Goal: Task Accomplishment & Management: Complete application form

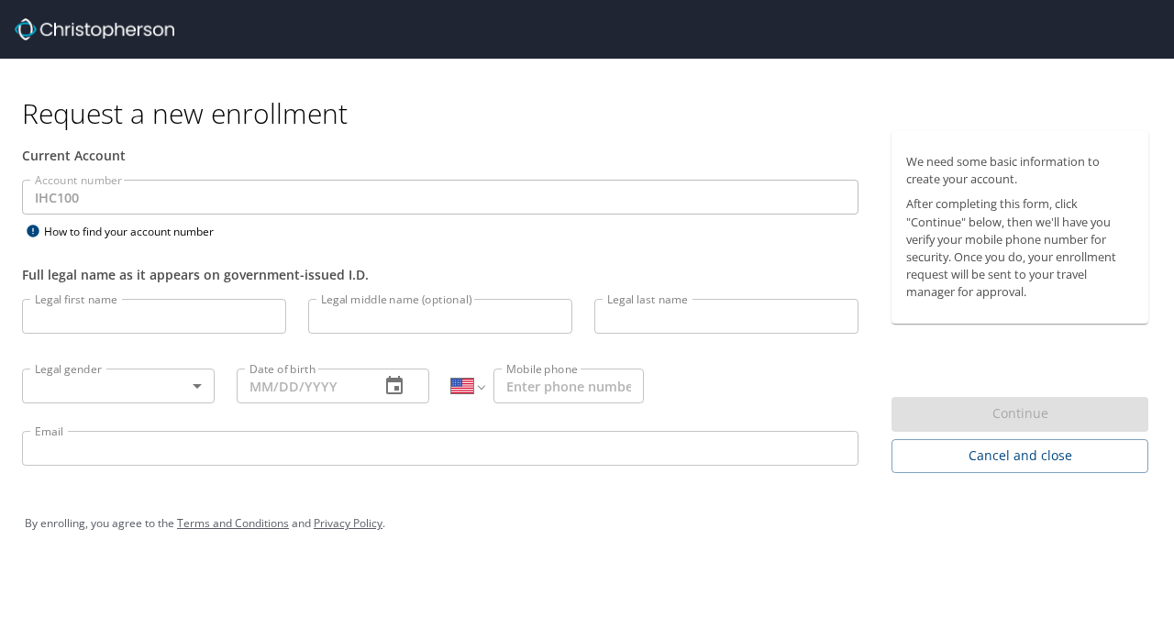
select select "US"
click at [117, 320] on input "Legal first name" at bounding box center [154, 316] width 264 height 35
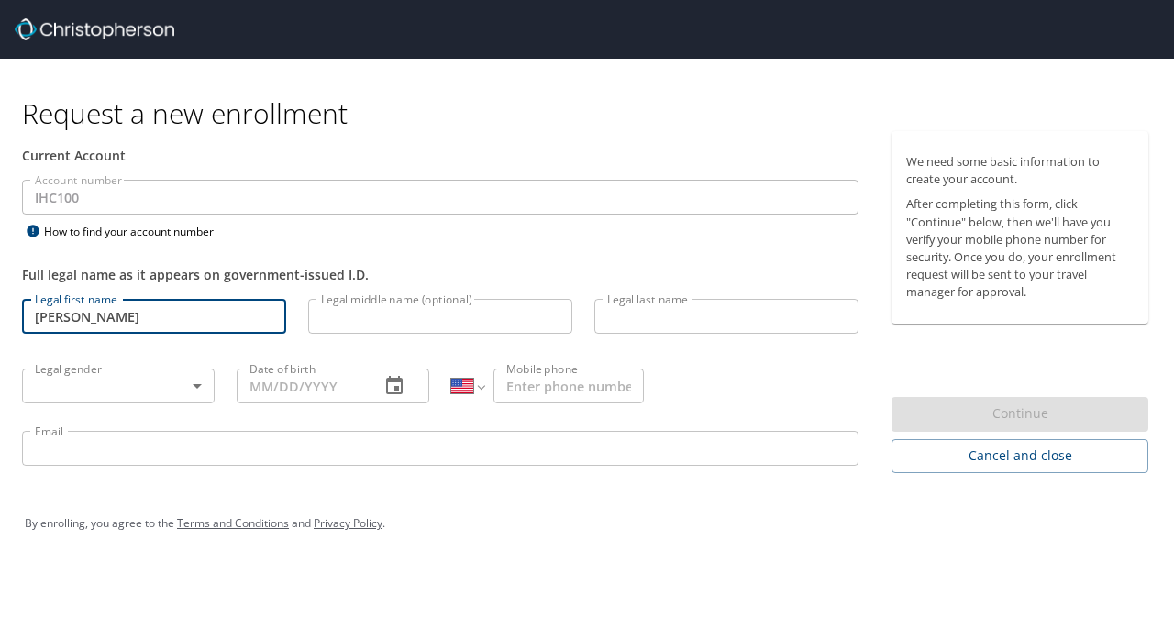
type input "[PERSON_NAME]"
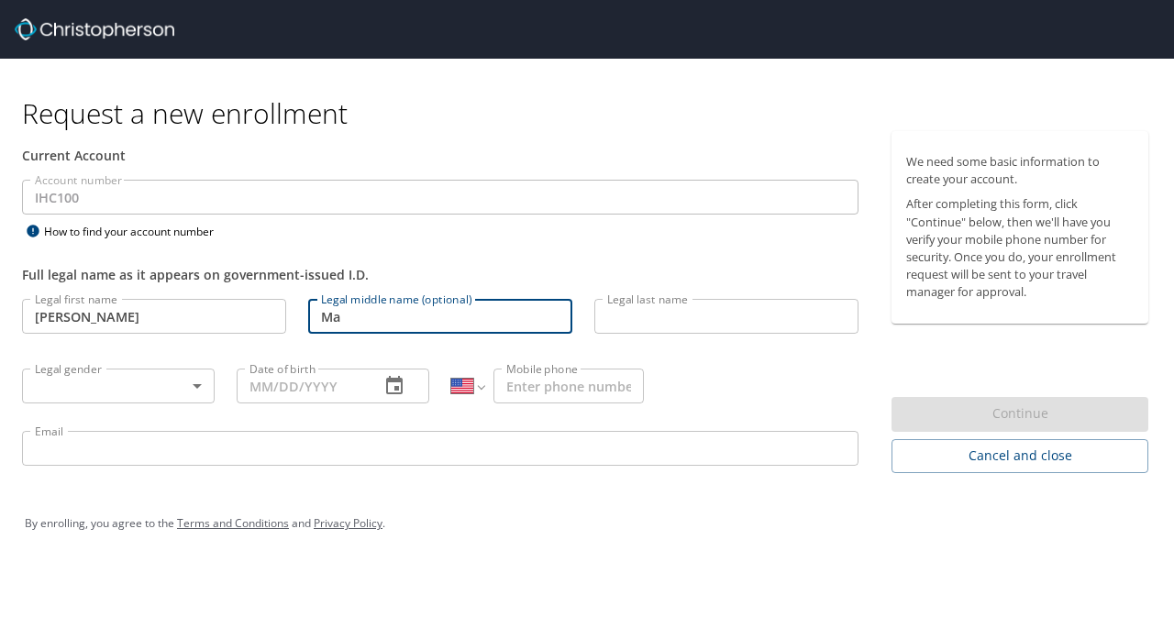
type input "M"
type input "[PERSON_NAME]"
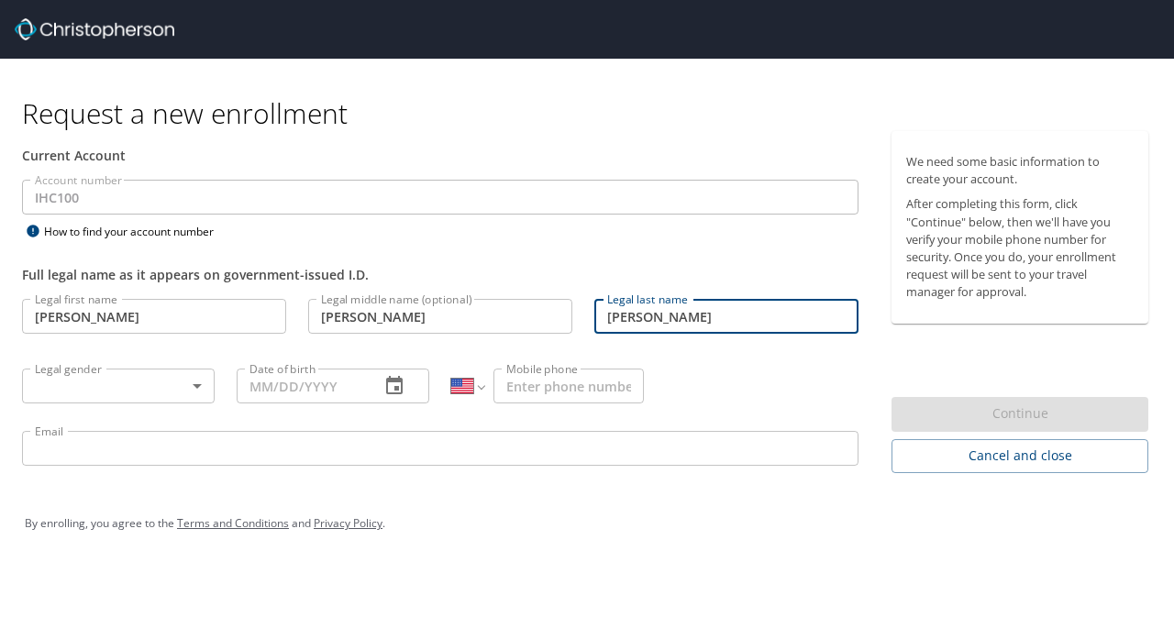
type input "[PERSON_NAME]"
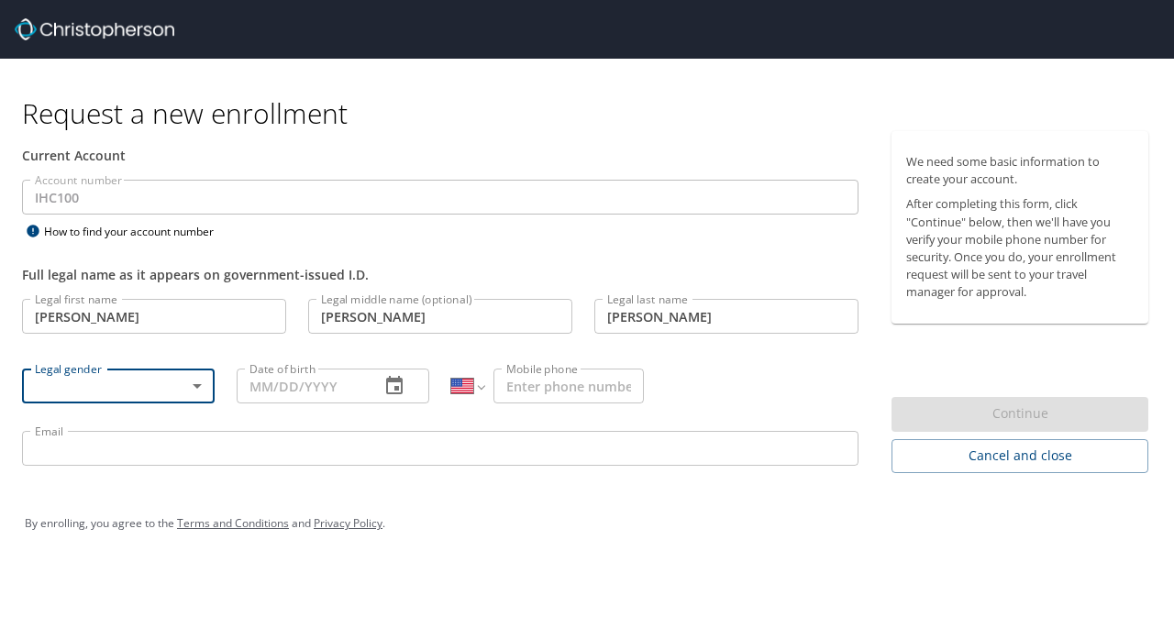
click at [196, 379] on body "Request a new enrollment Current Account Account number IHC100 Account number H…" at bounding box center [587, 308] width 1174 height 617
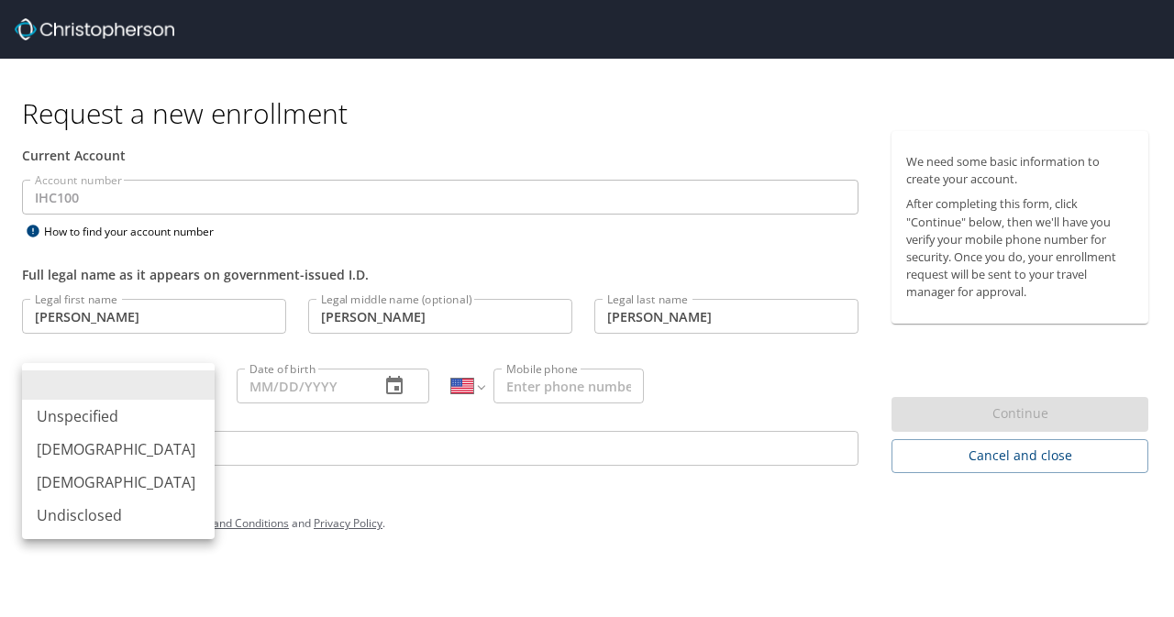
click at [73, 482] on li "[DEMOGRAPHIC_DATA]" at bounding box center [118, 482] width 193 height 33
type input "[DEMOGRAPHIC_DATA]"
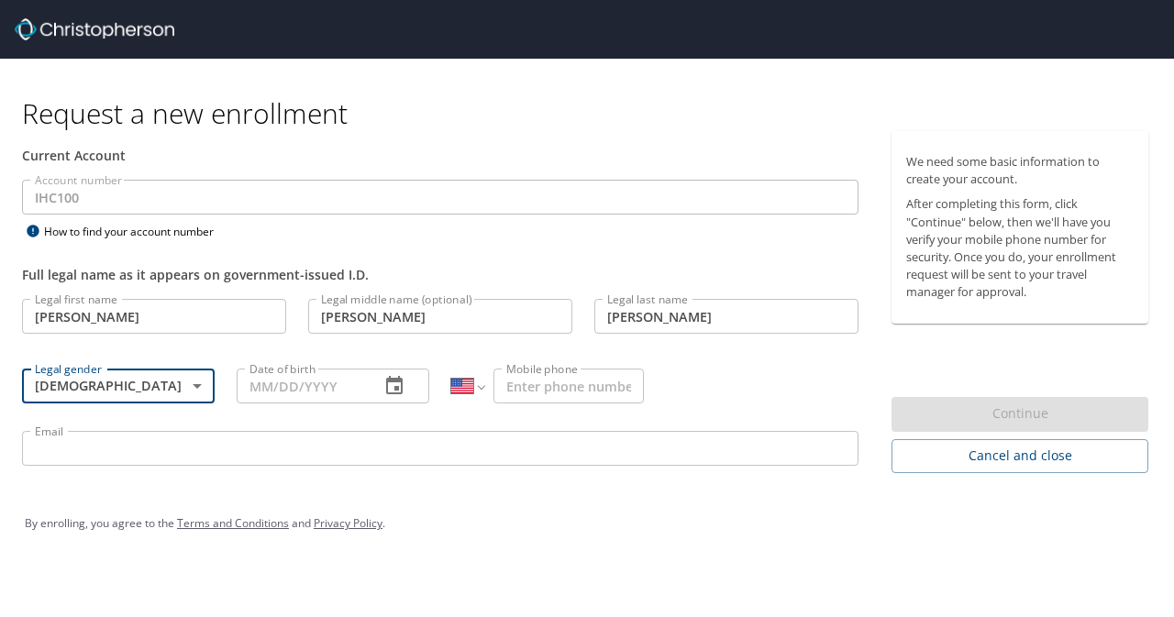
click at [256, 393] on input "Date of birth" at bounding box center [301, 386] width 128 height 35
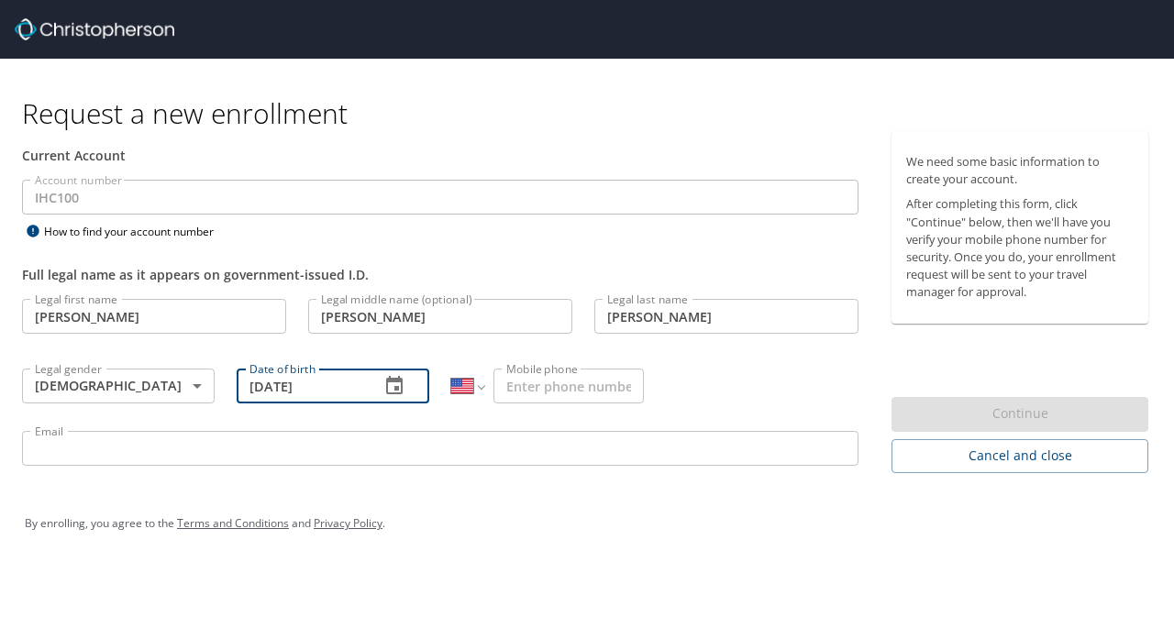
type input "[DATE]"
click at [518, 386] on input "Mobile phone" at bounding box center [568, 386] width 150 height 35
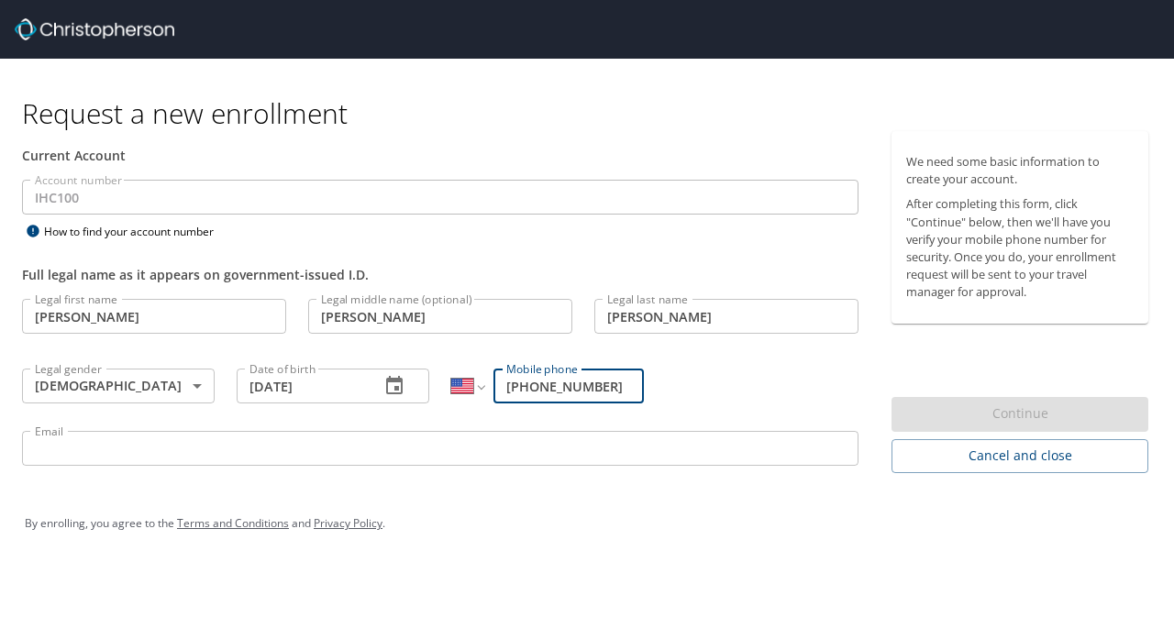
type input "[PHONE_NUMBER]"
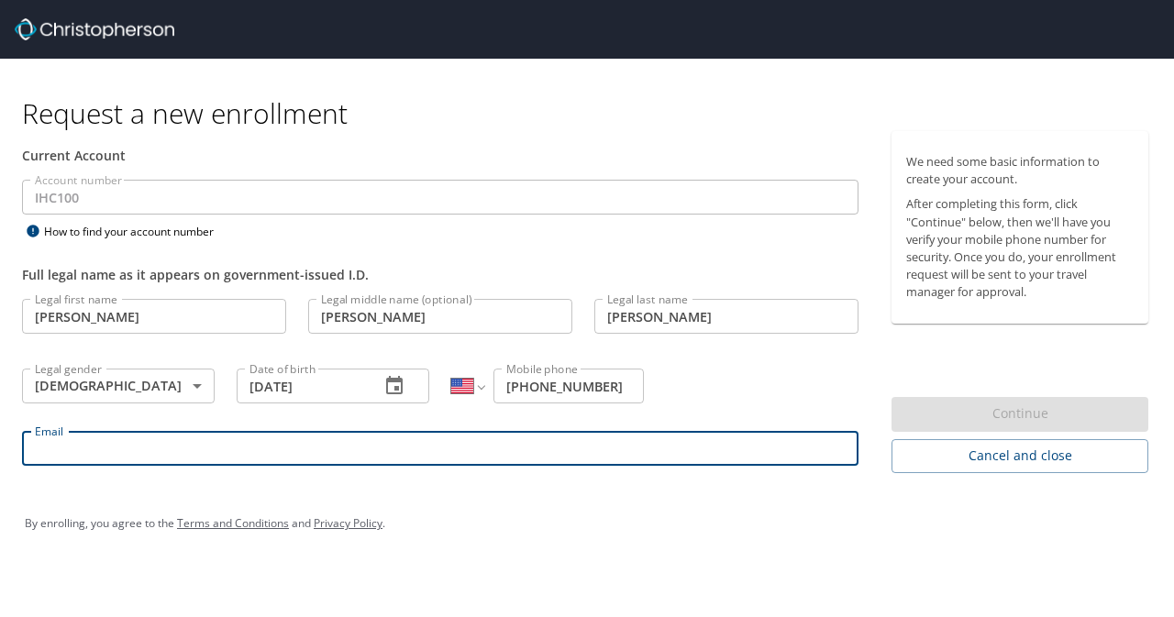
click at [88, 456] on input "Email" at bounding box center [440, 448] width 836 height 35
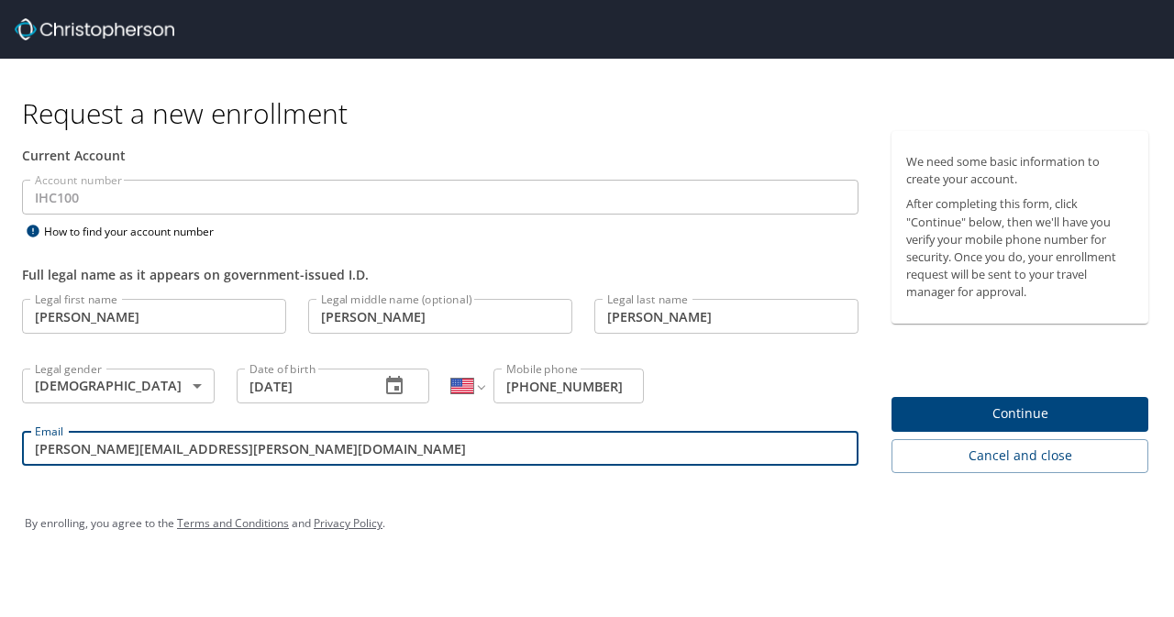
type input "[PERSON_NAME][EMAIL_ADDRESS][PERSON_NAME][DOMAIN_NAME]"
click at [589, 489] on div "By enrolling, you agree to the Terms and Conditions and Privacy Policy ." at bounding box center [587, 523] width 1152 height 83
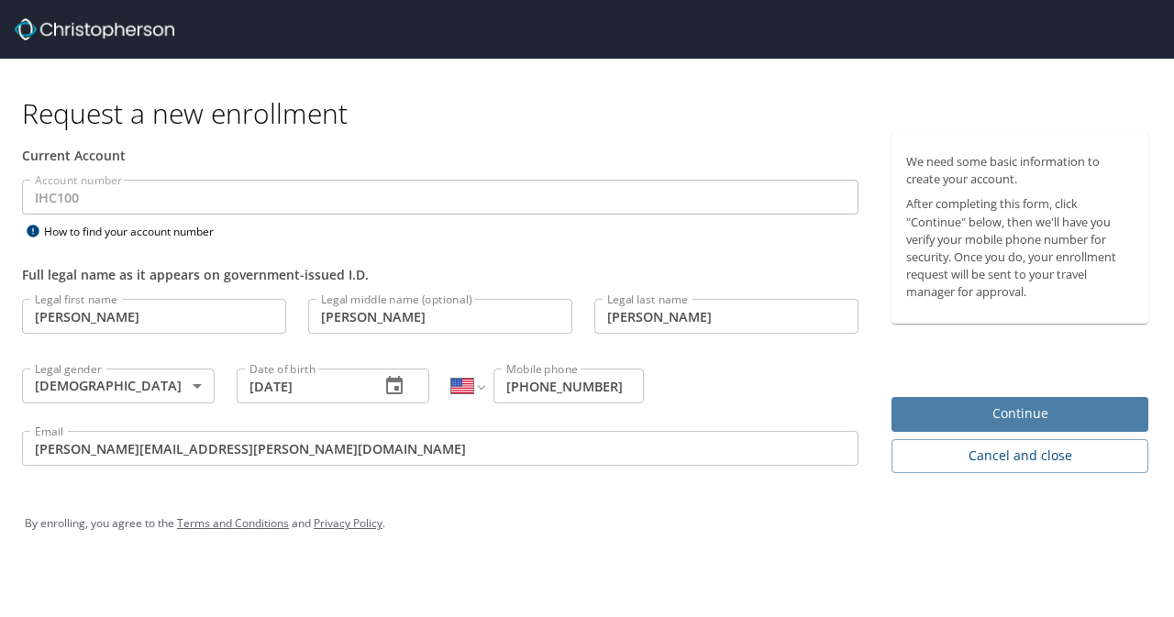
click at [1002, 406] on span "Continue" at bounding box center [1019, 414] width 227 height 23
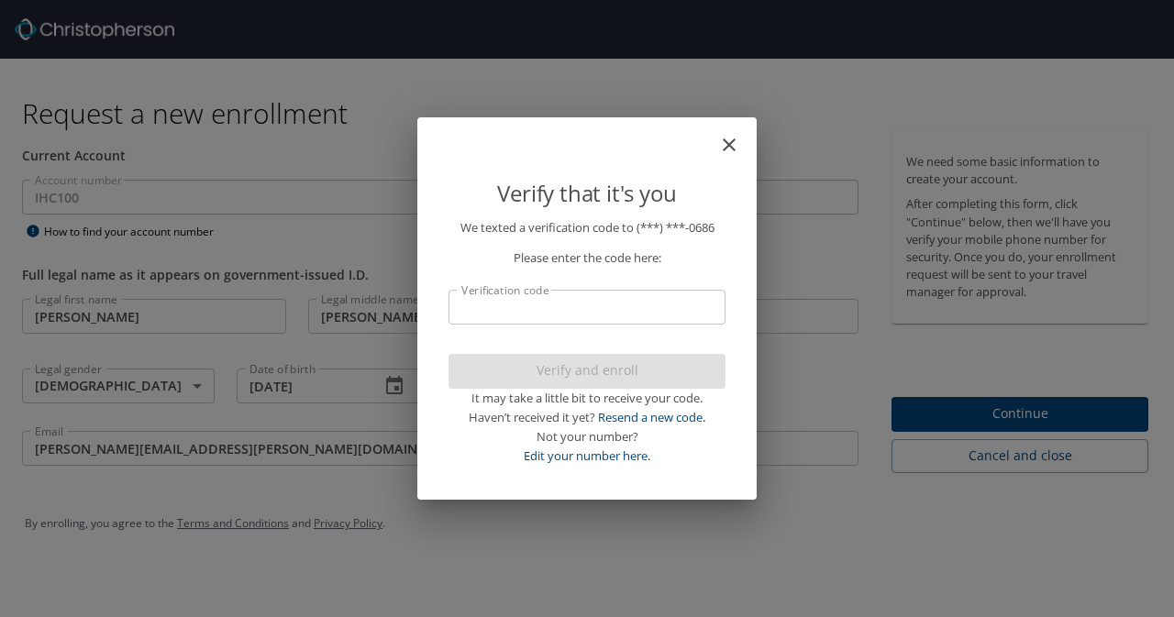
click at [482, 318] on input "Verification code" at bounding box center [586, 307] width 277 height 35
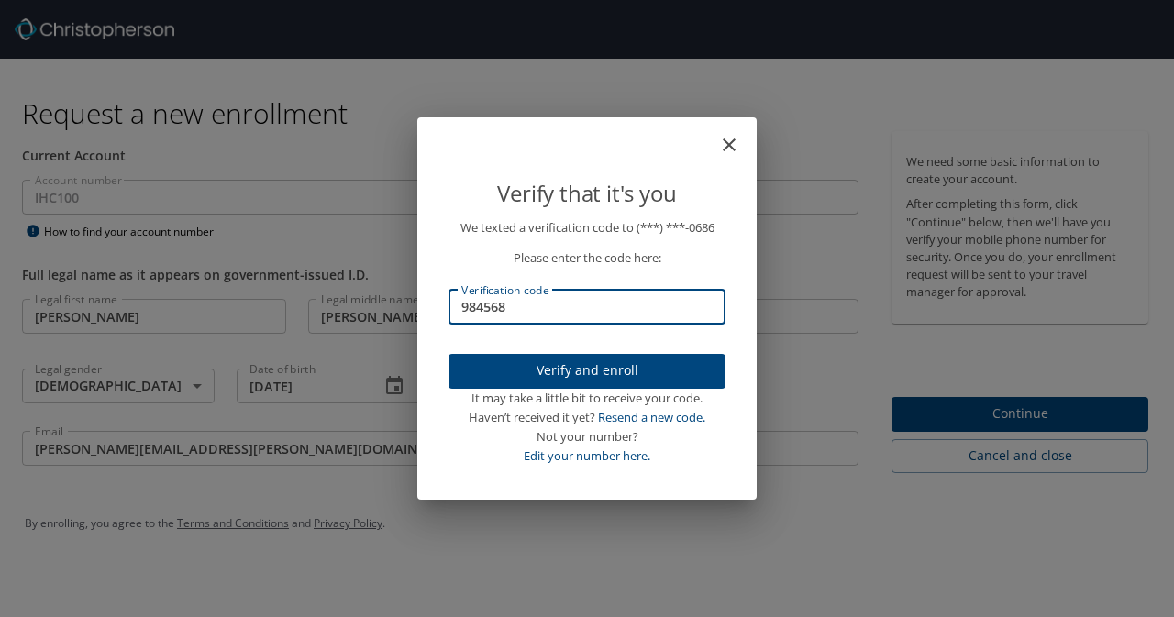
type input "984568"
click at [569, 366] on span "Verify and enroll" at bounding box center [587, 371] width 248 height 23
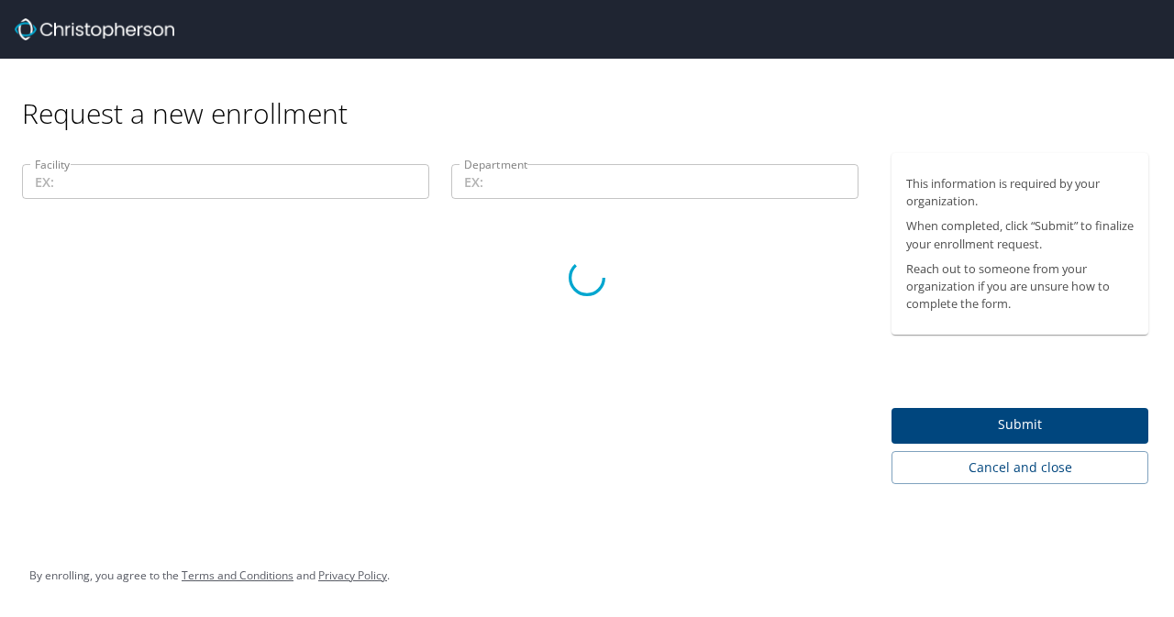
click at [132, 178] on div at bounding box center [587, 278] width 1174 height 679
click at [112, 355] on div at bounding box center [587, 278] width 1174 height 679
click at [89, 302] on div at bounding box center [587, 278] width 1174 height 679
click at [1007, 469] on div at bounding box center [587, 278] width 1174 height 679
click at [984, 468] on div at bounding box center [587, 278] width 1174 height 679
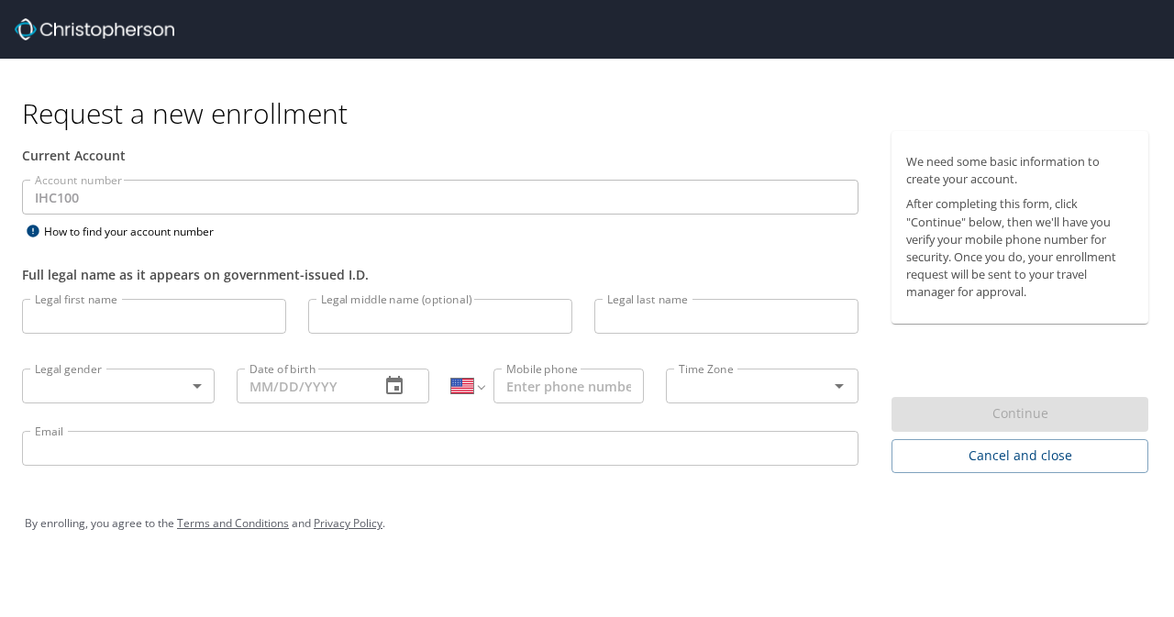
select select "US"
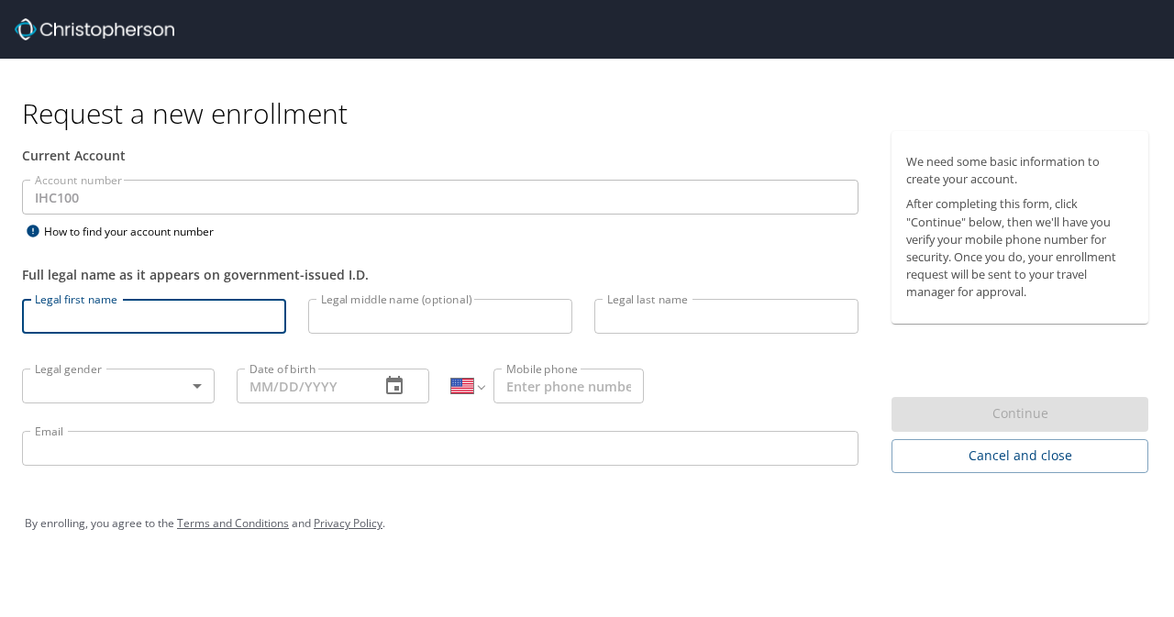
click at [105, 314] on input "Legal first name" at bounding box center [154, 316] width 264 height 35
type input "[PERSON_NAME]"
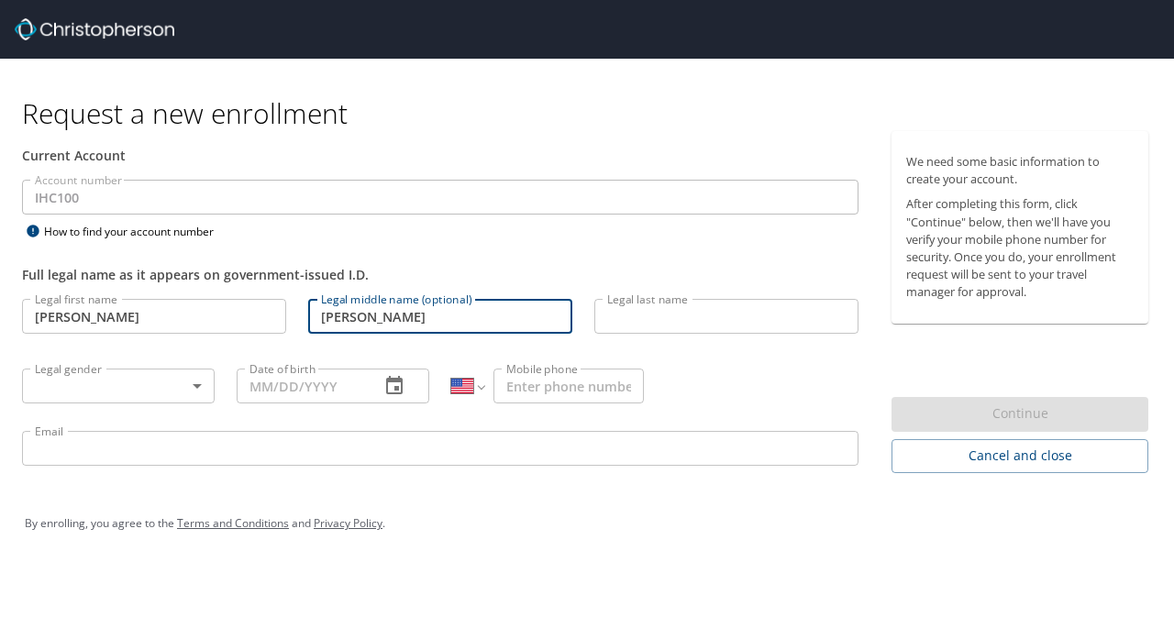
type input "[PERSON_NAME]"
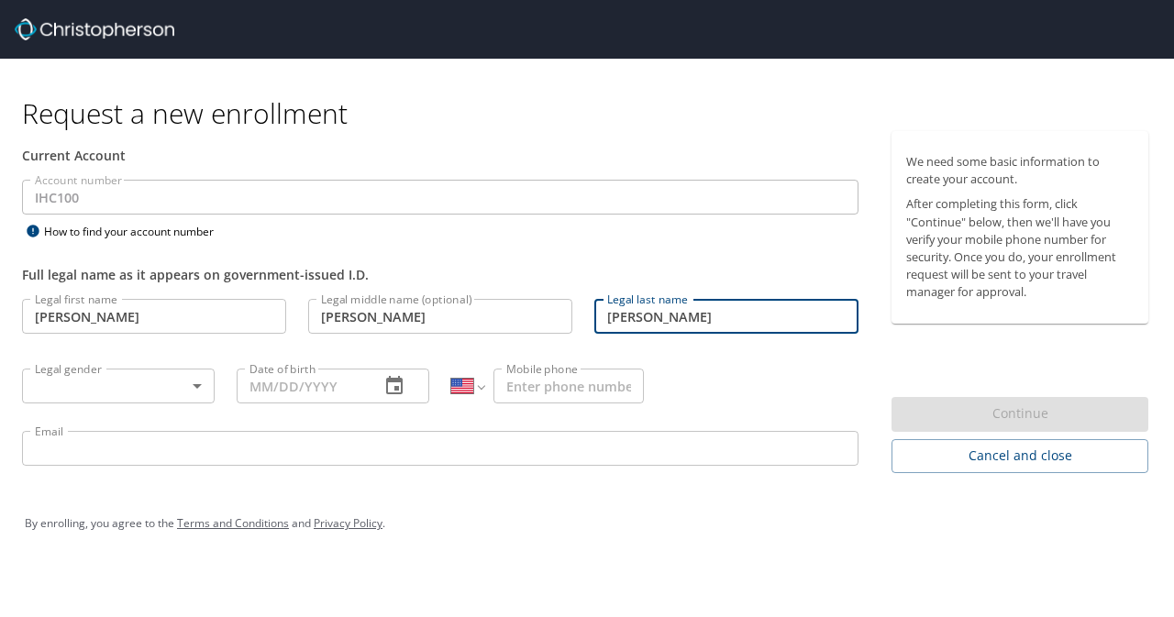
type input "[PERSON_NAME]"
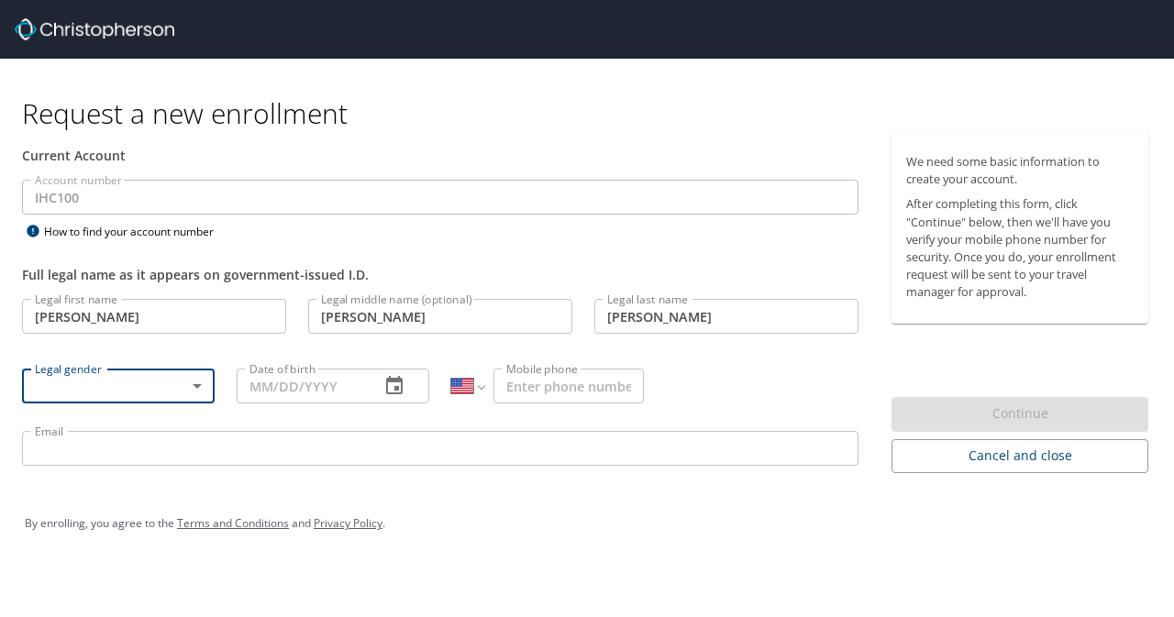
click at [194, 380] on body "Request a new enrollment Current Account Account number IHC100 Account number H…" at bounding box center [587, 308] width 1174 height 617
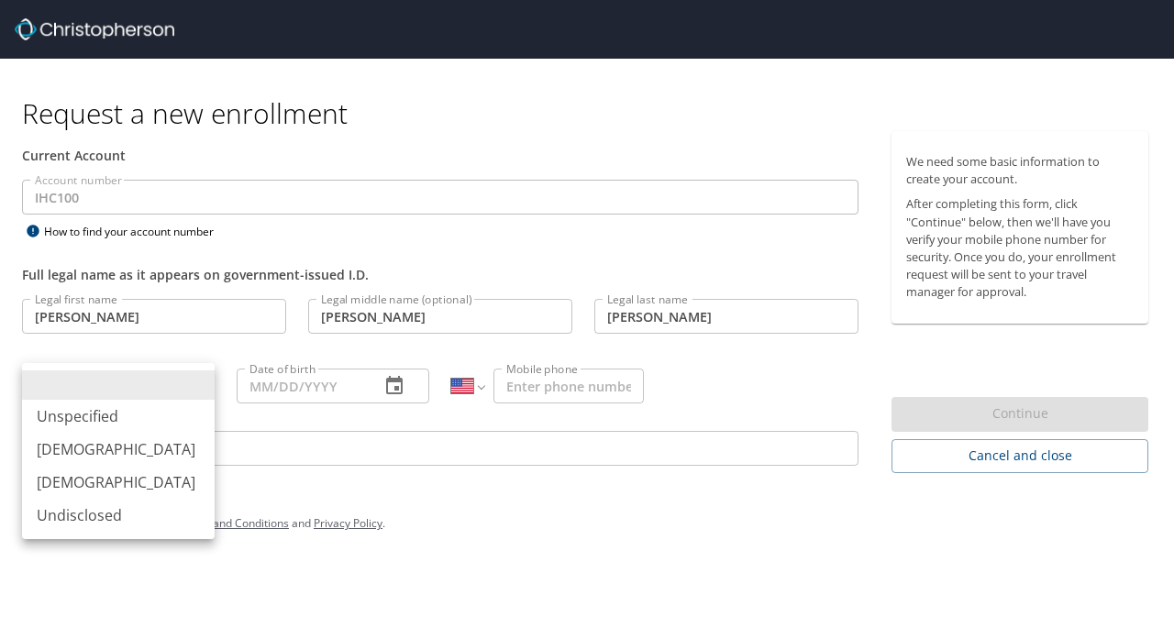
click at [87, 478] on li "[DEMOGRAPHIC_DATA]" at bounding box center [118, 482] width 193 height 33
type input "[DEMOGRAPHIC_DATA]"
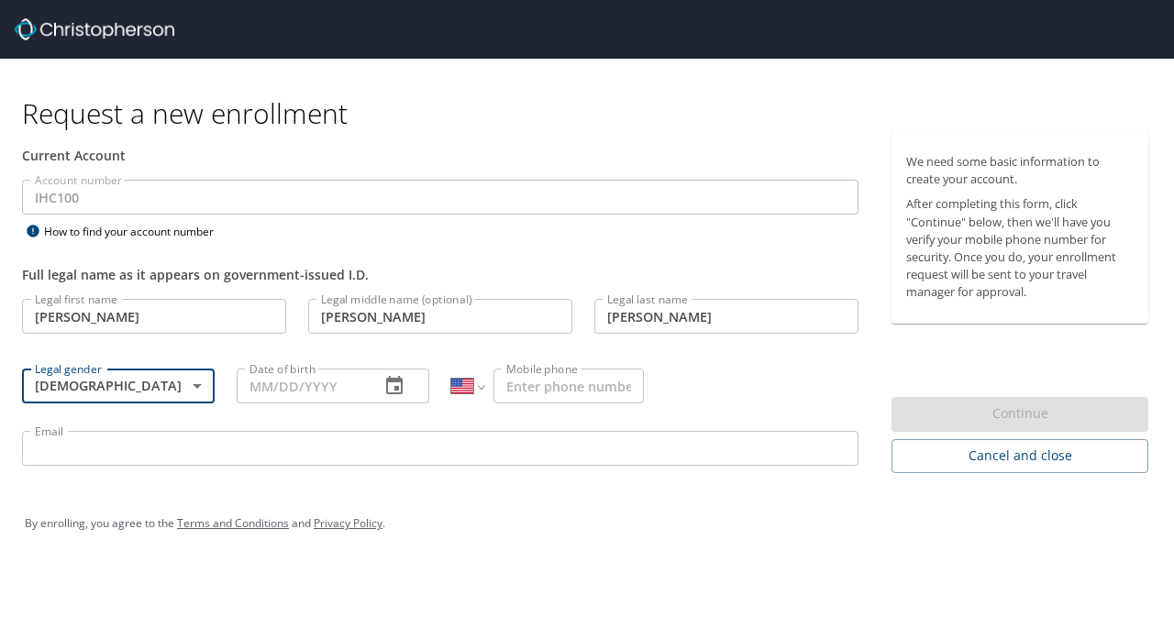
click at [257, 388] on input "Date of birth" at bounding box center [301, 386] width 128 height 35
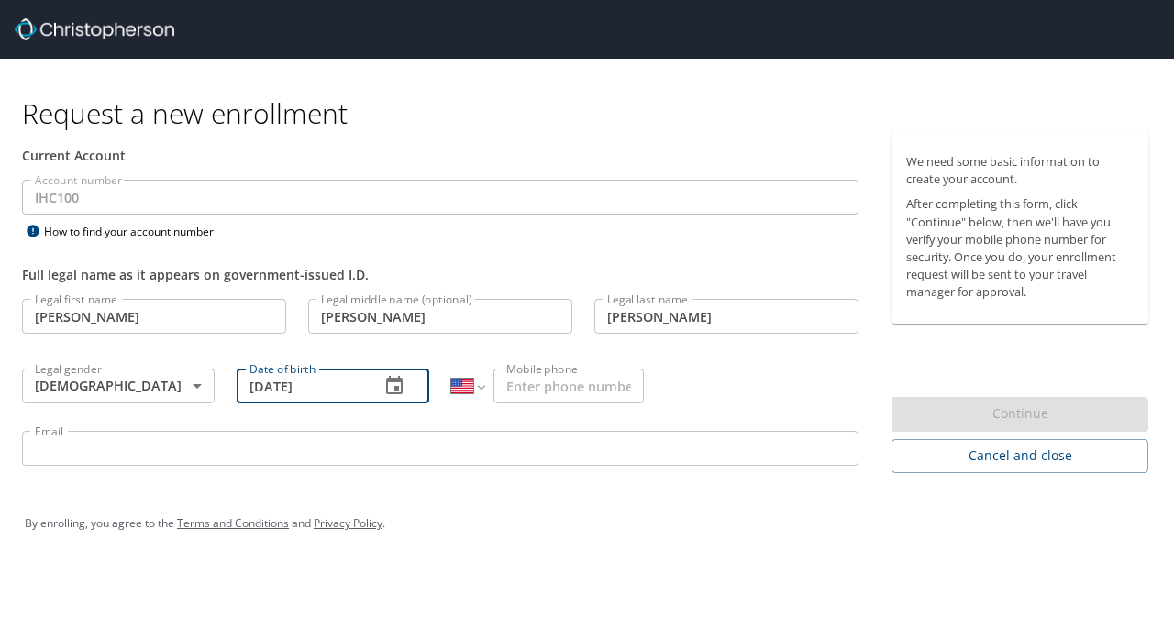
type input "[DATE]"
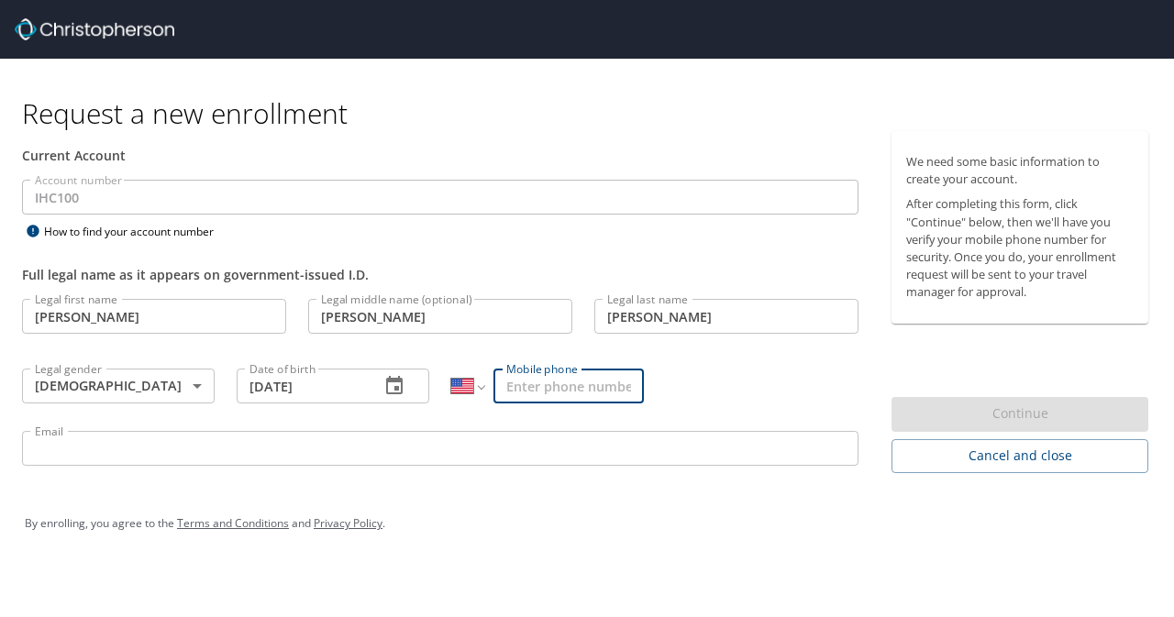
click at [516, 384] on input "Mobile phone" at bounding box center [568, 386] width 150 height 35
type input "[PHONE_NUMBER]"
click at [127, 445] on input "Email" at bounding box center [440, 448] width 836 height 35
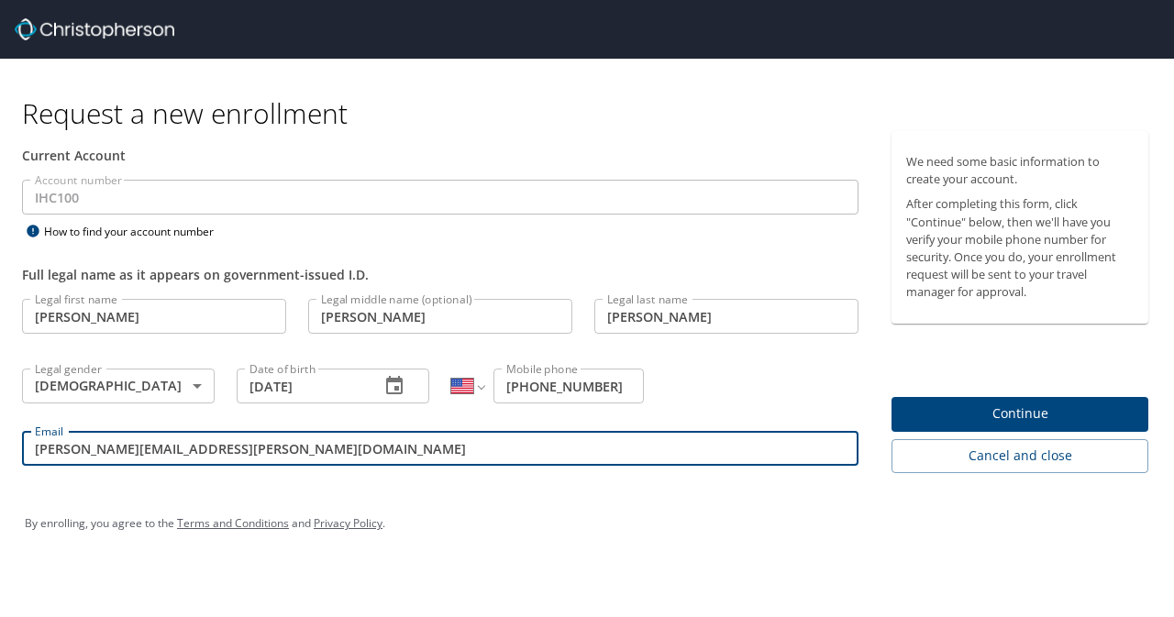
type input "[PERSON_NAME][EMAIL_ADDRESS][PERSON_NAME][DOMAIN_NAME]"
click at [444, 480] on div "Request a new enrollment Current Account Account number IHC100 Account number H…" at bounding box center [587, 312] width 1174 height 506
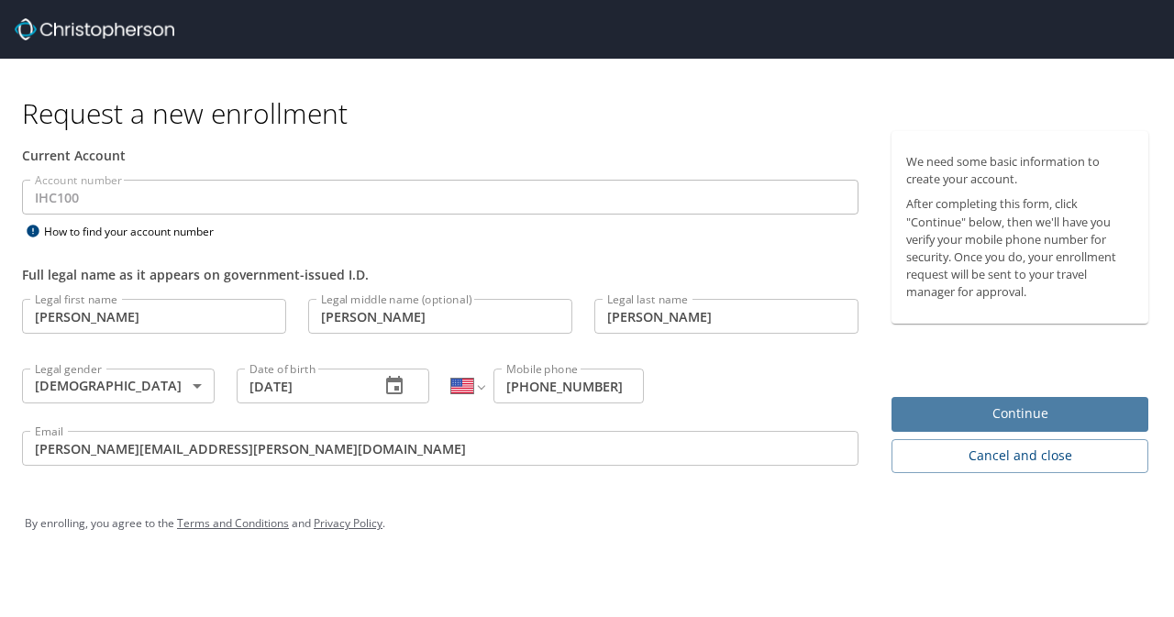
click at [987, 420] on span "Continue" at bounding box center [1019, 414] width 227 height 23
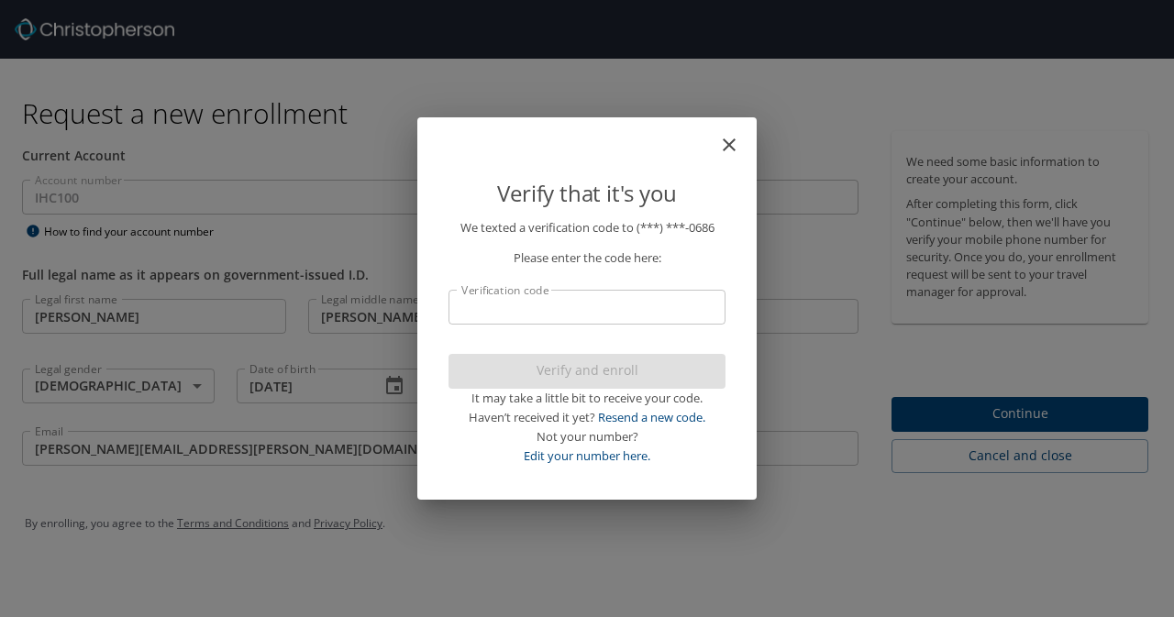
click at [506, 299] on input "Verification code" at bounding box center [586, 307] width 277 height 35
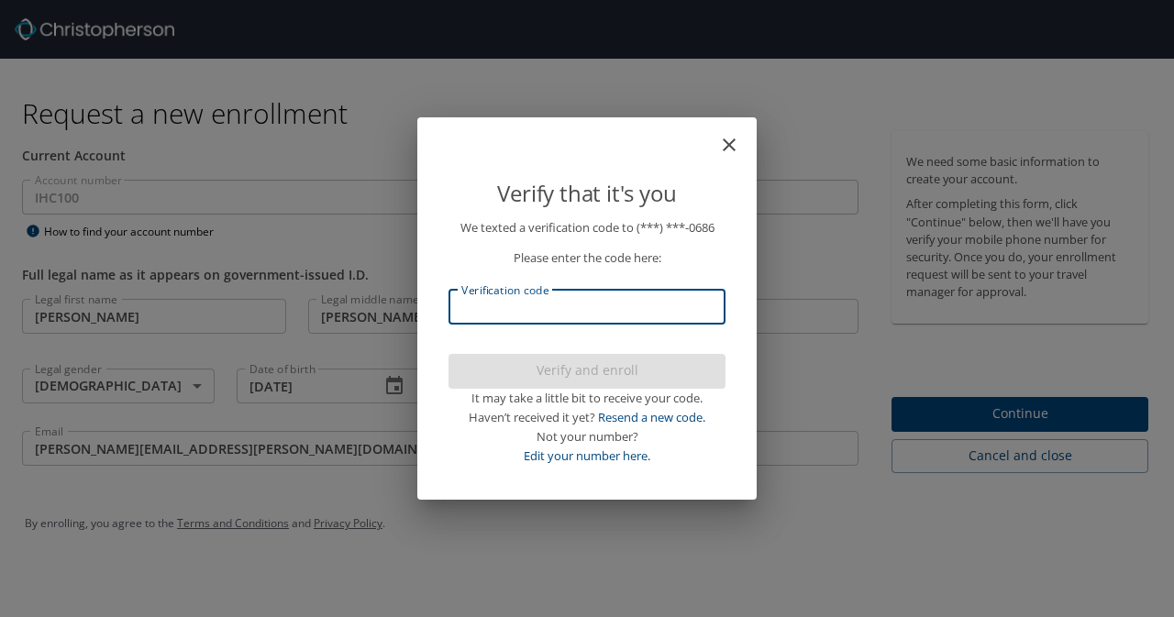
type input "984568"
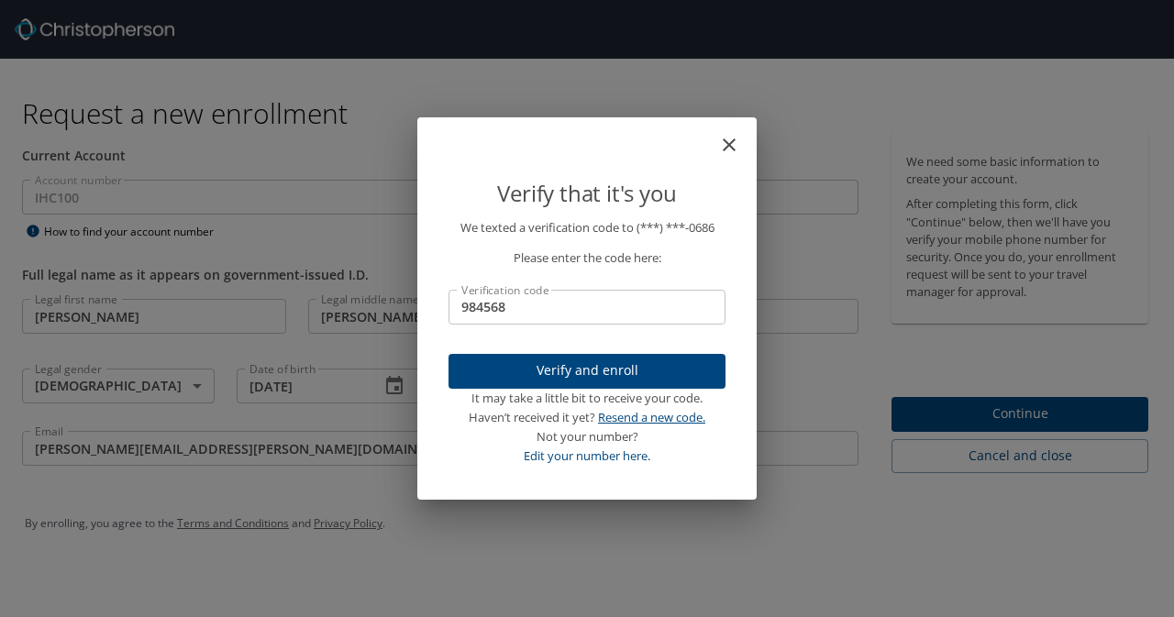
click at [640, 421] on link "Resend a new code." at bounding box center [651, 417] width 107 height 17
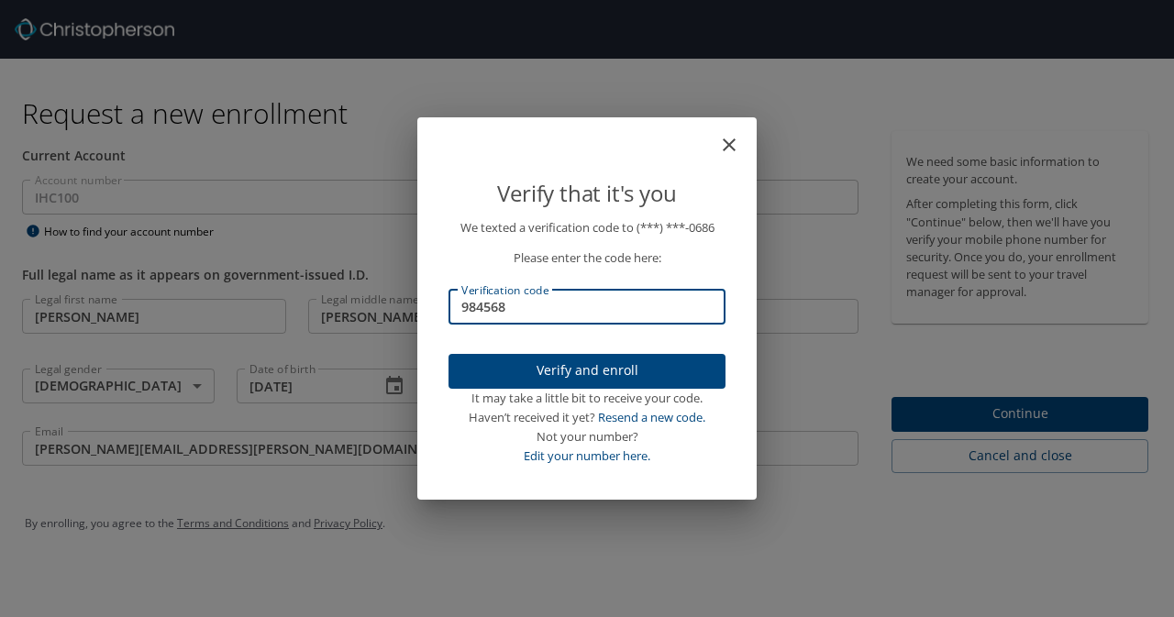
drag, startPoint x: 514, startPoint y: 307, endPoint x: 442, endPoint y: 307, distance: 71.5
click at [444, 307] on div "We texted a verification code to (***) ***- 0686 Please enter the code here: Ve…" at bounding box center [586, 354] width 321 height 272
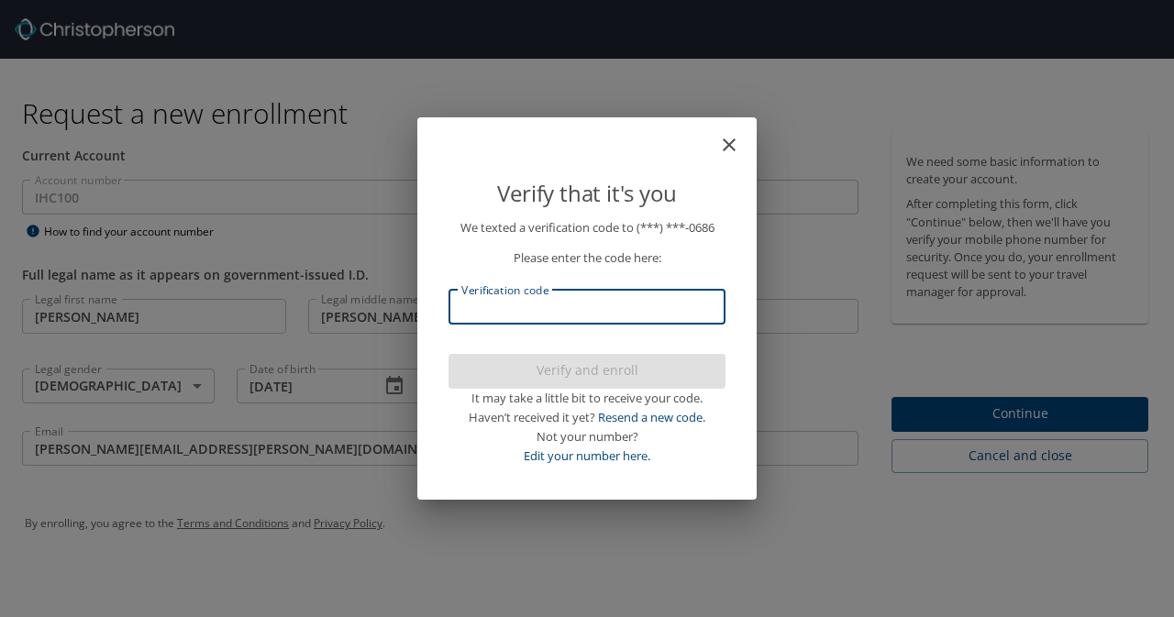
click at [473, 309] on input "Verification code" at bounding box center [586, 307] width 277 height 35
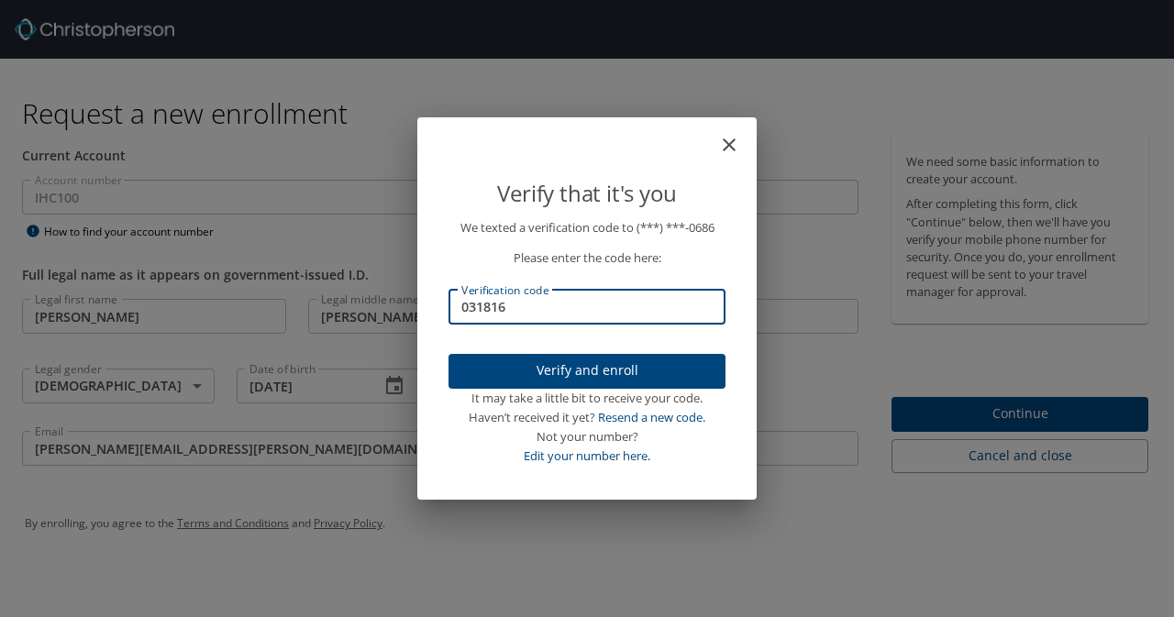
type input "031816"
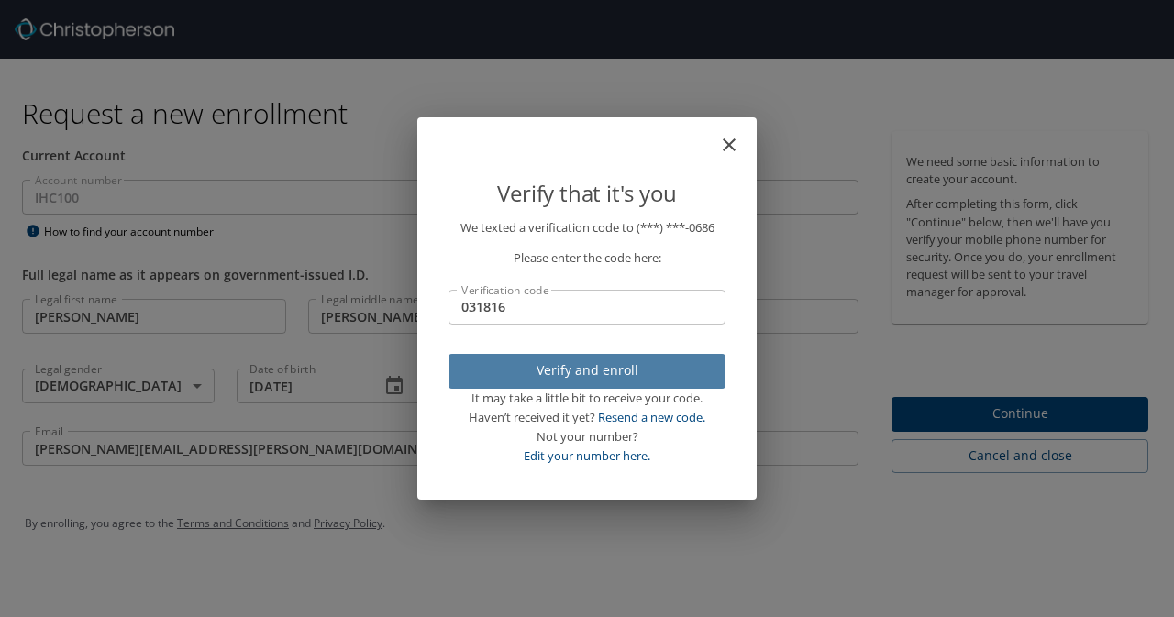
click at [581, 371] on span "Verify and enroll" at bounding box center [587, 371] width 248 height 23
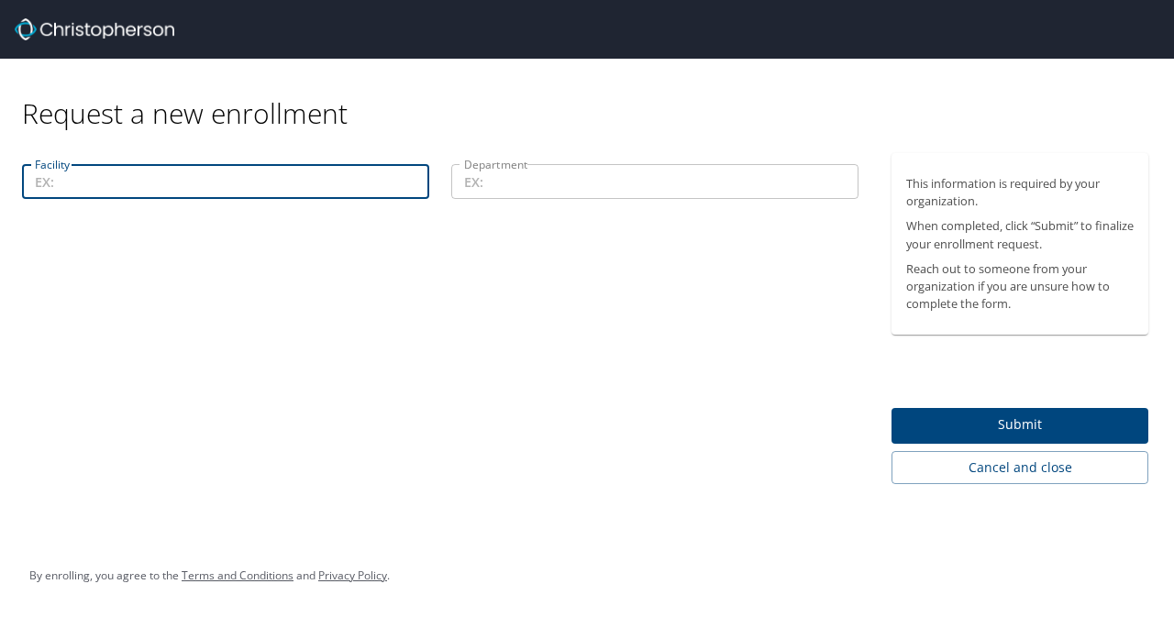
click at [110, 183] on input "Facility" at bounding box center [225, 181] width 407 height 35
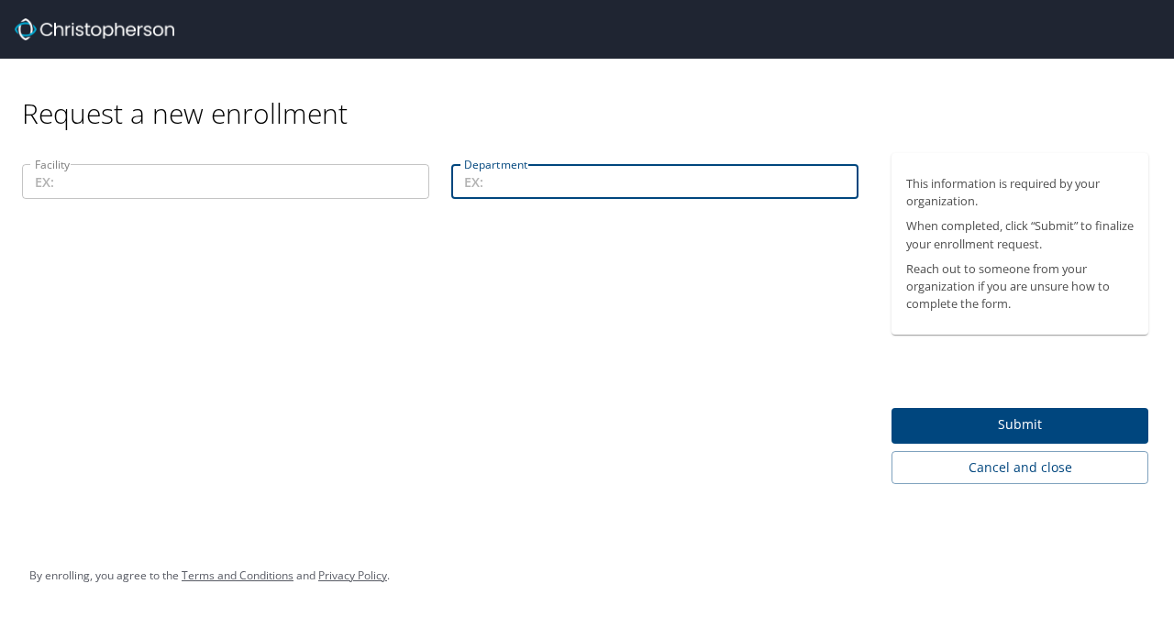
click at [510, 186] on input "Department" at bounding box center [654, 181] width 407 height 35
type input "48112"
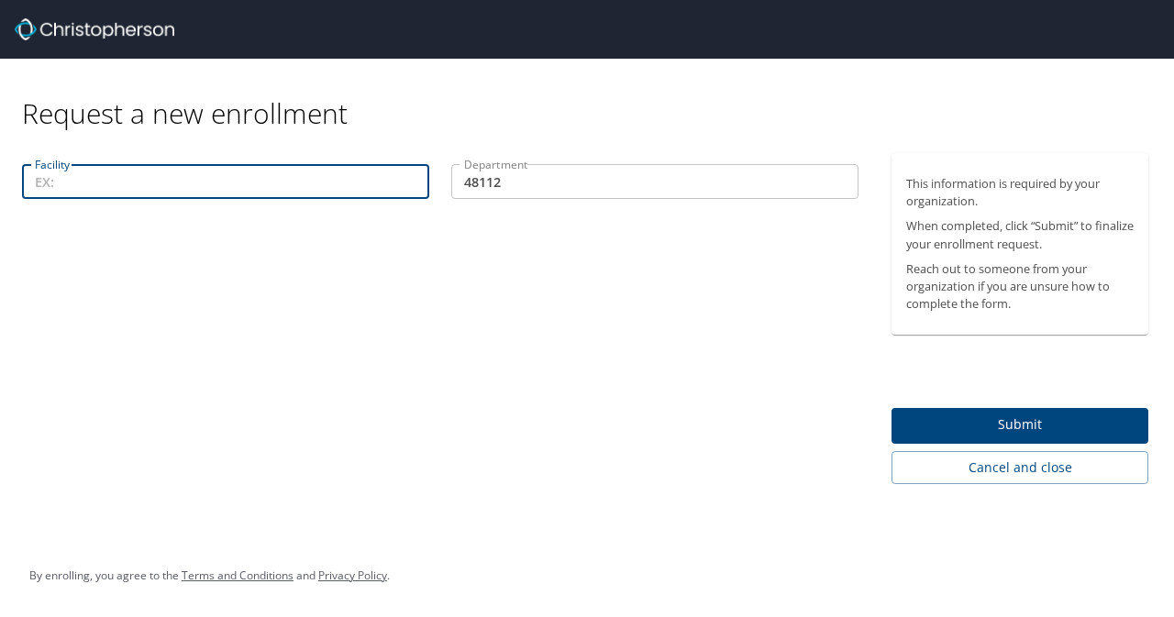
click at [112, 173] on input "Facility" at bounding box center [225, 181] width 407 height 35
type input "430"
click at [984, 422] on span "Submit" at bounding box center [1019, 425] width 227 height 23
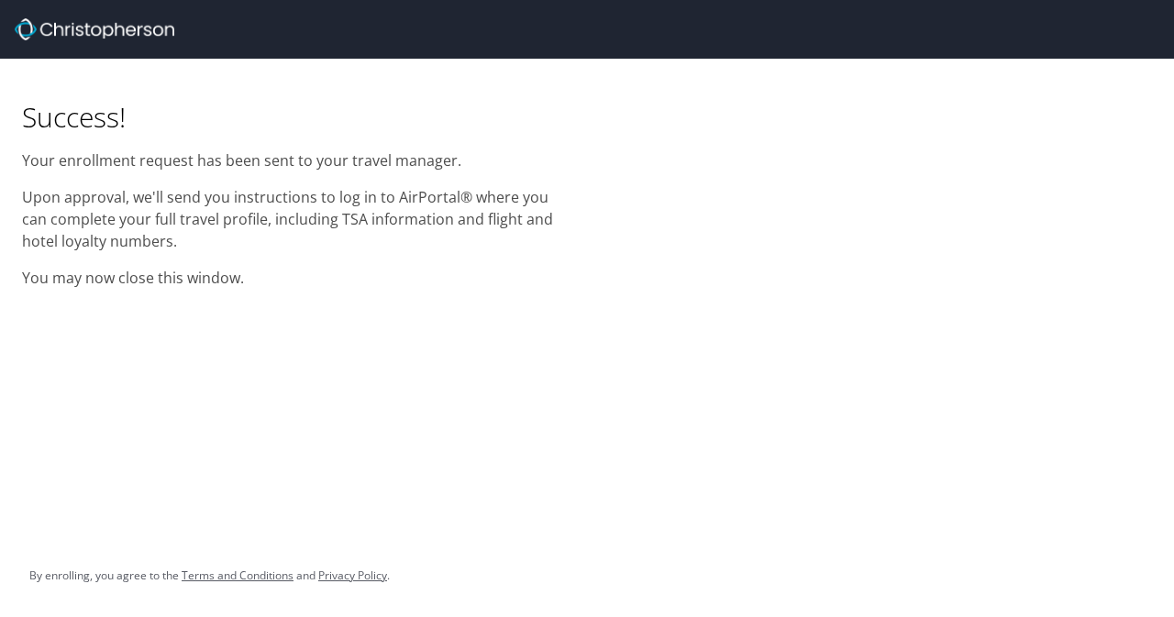
click at [880, 76] on div "Success! Your enrollment request has been sent to your travel manager. Upon app…" at bounding box center [587, 179] width 1174 height 241
click at [95, 427] on div "Success! Your enrollment request has been sent to your travel manager. Upon app…" at bounding box center [587, 308] width 1174 height 617
